Goal: Information Seeking & Learning: Learn about a topic

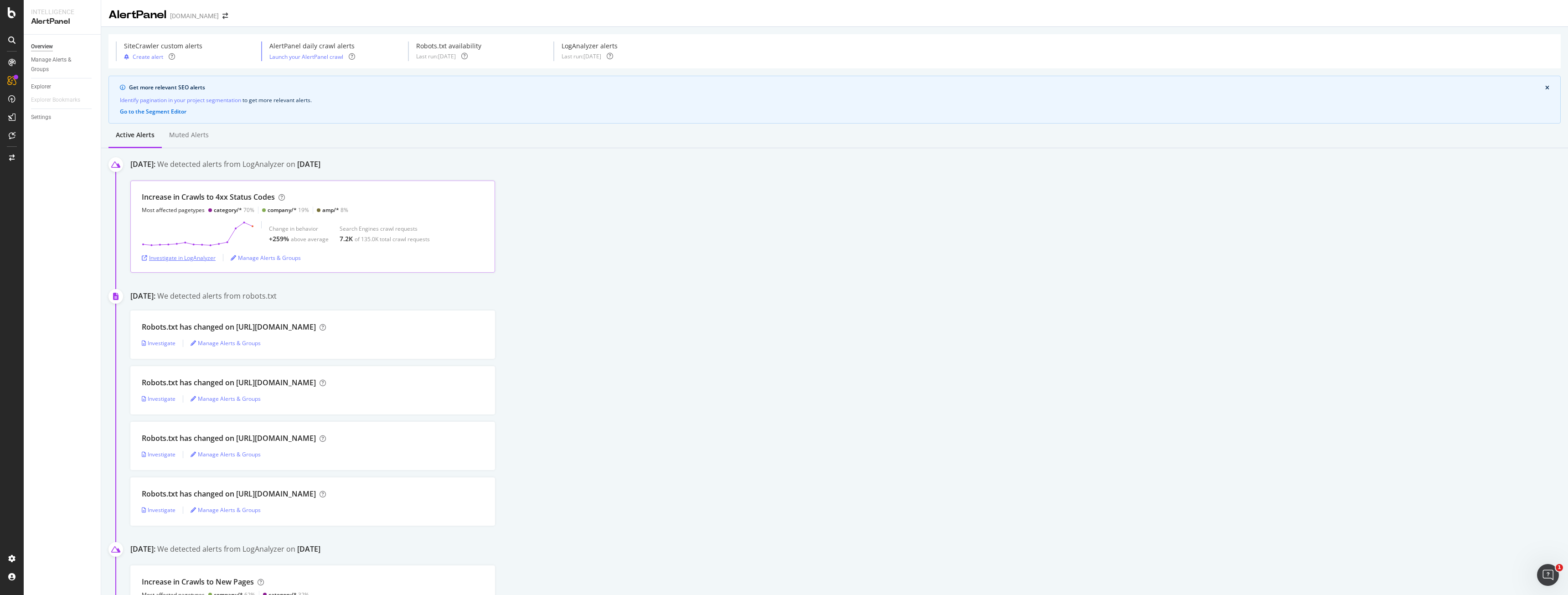
click at [214, 260] on div "Investigate in LogAnalyzer" at bounding box center [178, 258] width 74 height 8
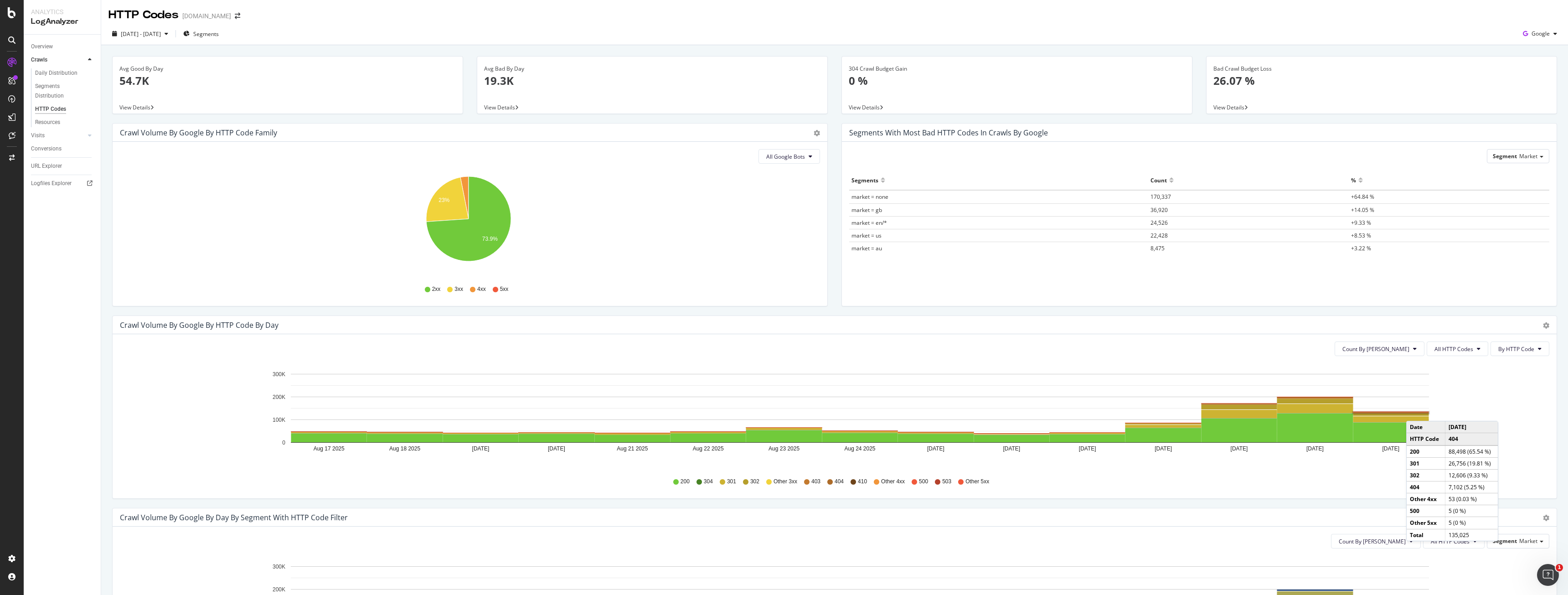
click at [1415, 412] on rect "A chart." at bounding box center [1391, 413] width 77 height 2
